Goal: Check status

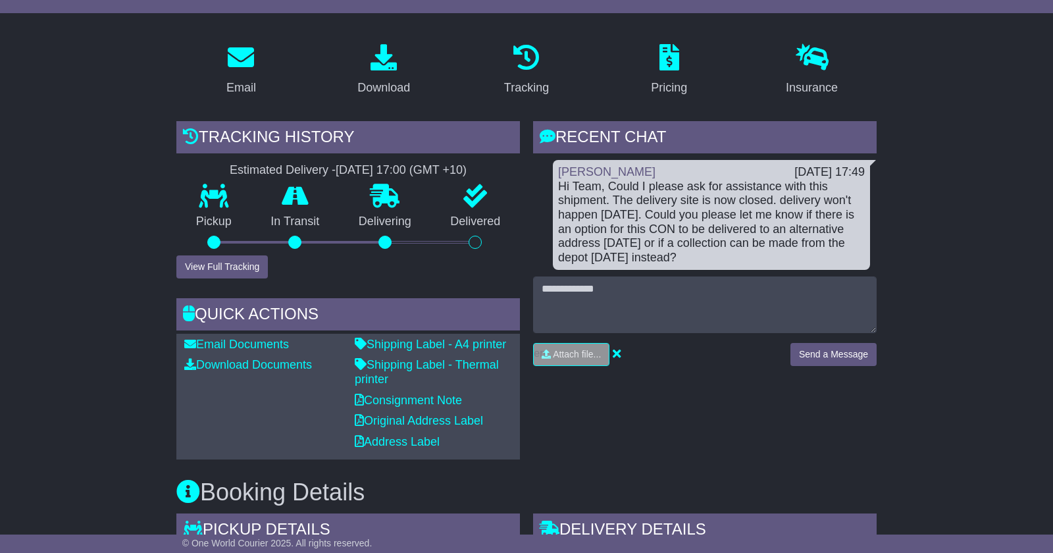
click at [236, 263] on button "View Full Tracking" at bounding box center [221, 266] width 91 height 23
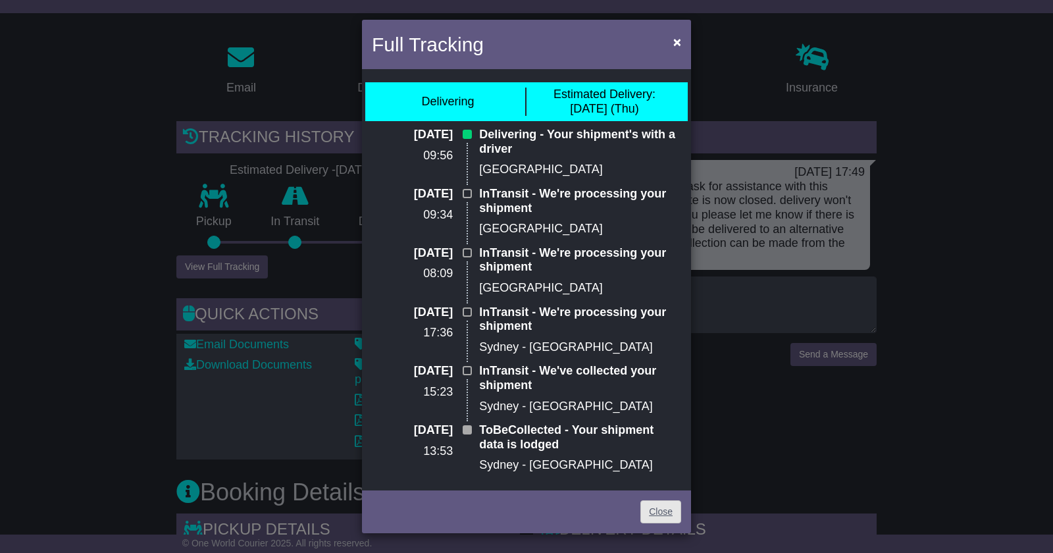
click at [665, 511] on link "Close" at bounding box center [660, 511] width 41 height 23
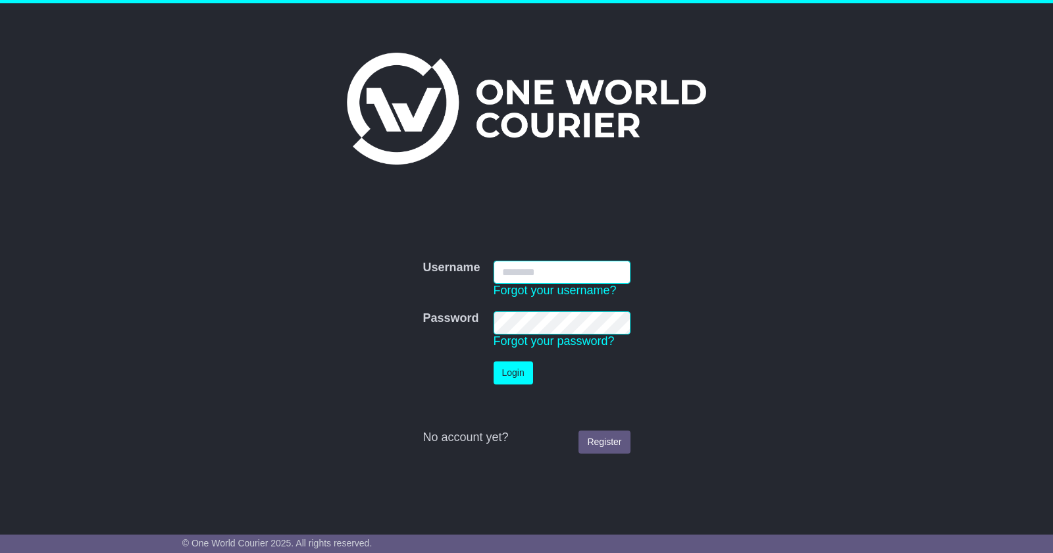
type input "**********"
click at [513, 372] on button "Login" at bounding box center [513, 372] width 39 height 23
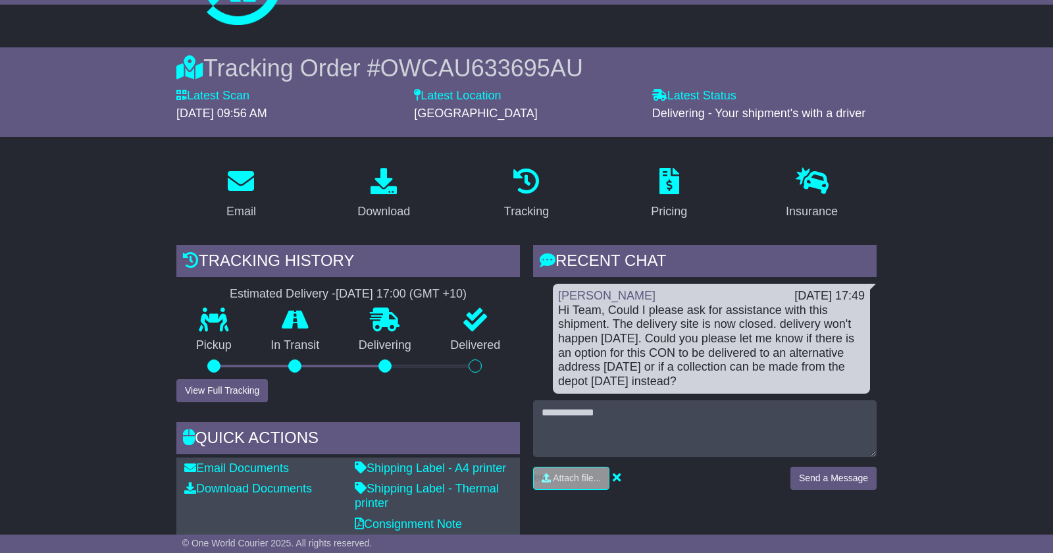
scroll to position [88, 0]
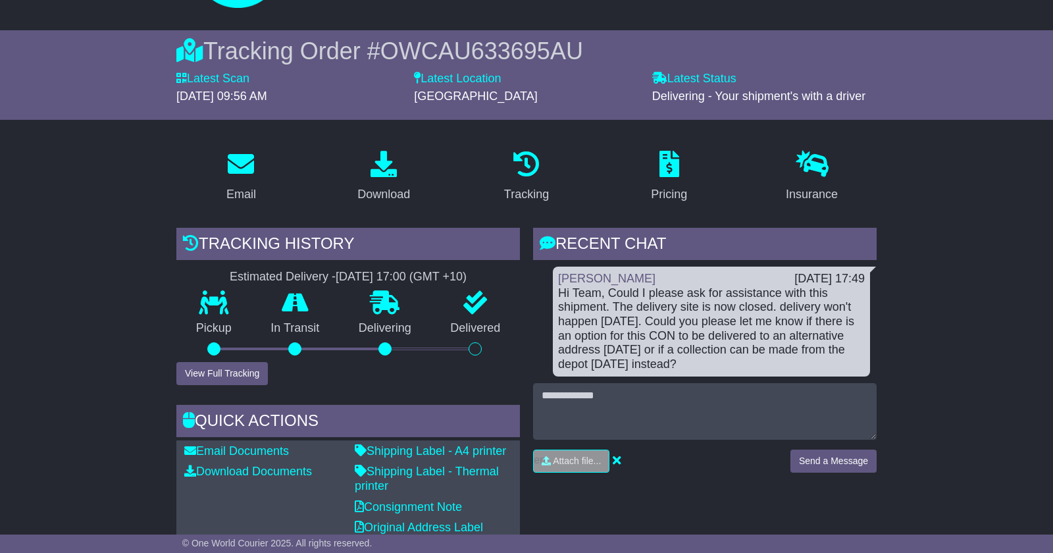
click at [228, 370] on button "View Full Tracking" at bounding box center [221, 373] width 91 height 23
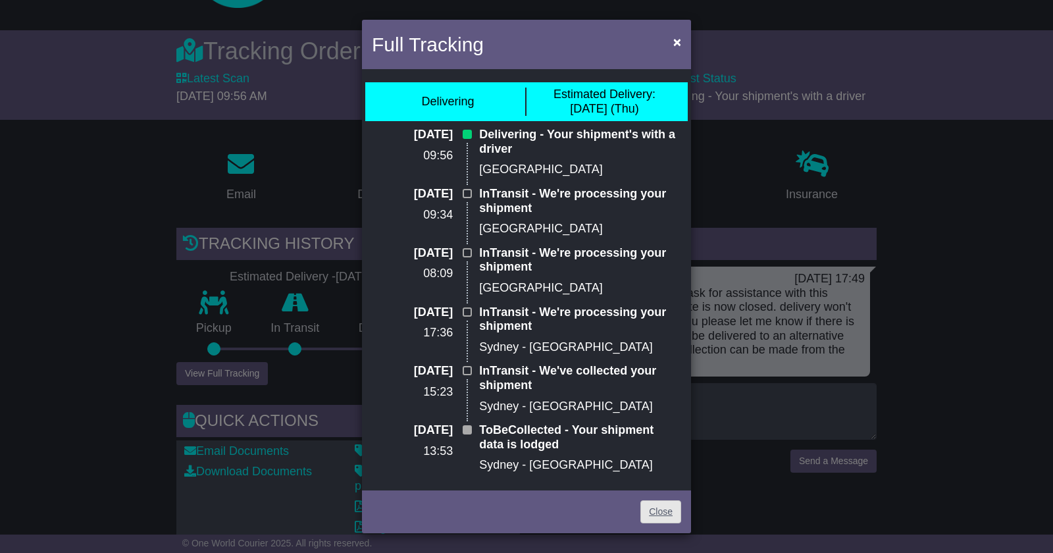
click at [669, 519] on link "Close" at bounding box center [660, 511] width 41 height 23
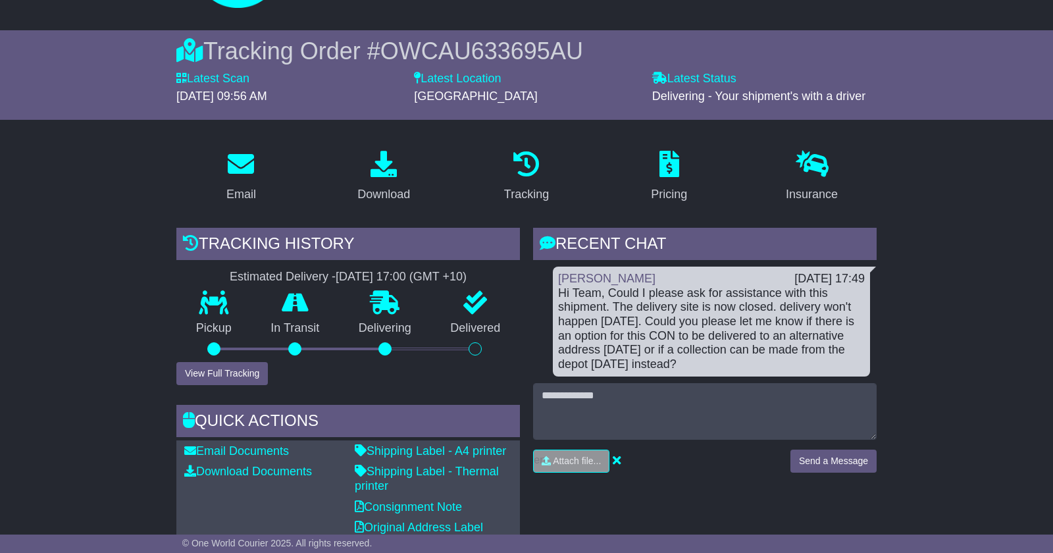
click at [727, 504] on div "RECENT CHAT Loading... No messages Russell Cheney 14 Aug 2025 17:49 Hi Team, Co…" at bounding box center [704, 397] width 357 height 338
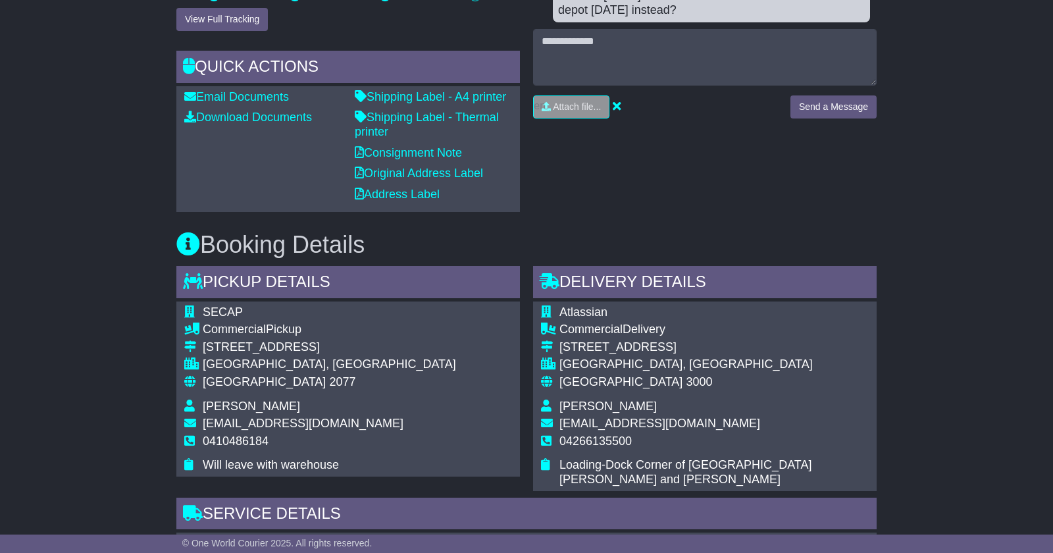
scroll to position [443, 0]
